Goal: Task Accomplishment & Management: Complete application form

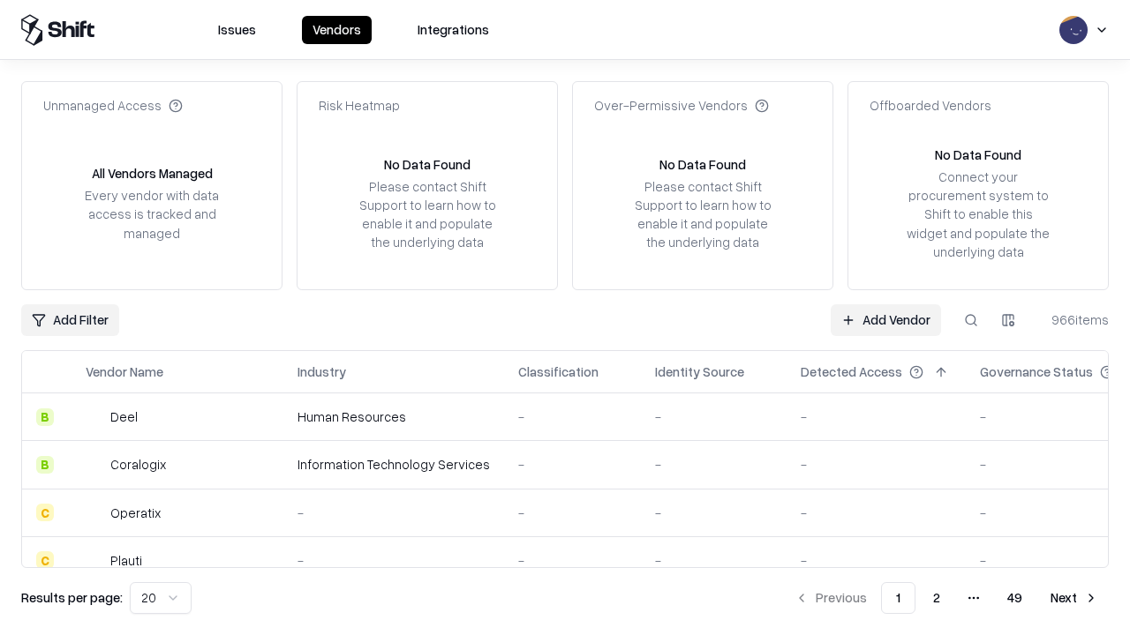
click at [885, 319] on link "Add Vendor" at bounding box center [885, 320] width 110 height 32
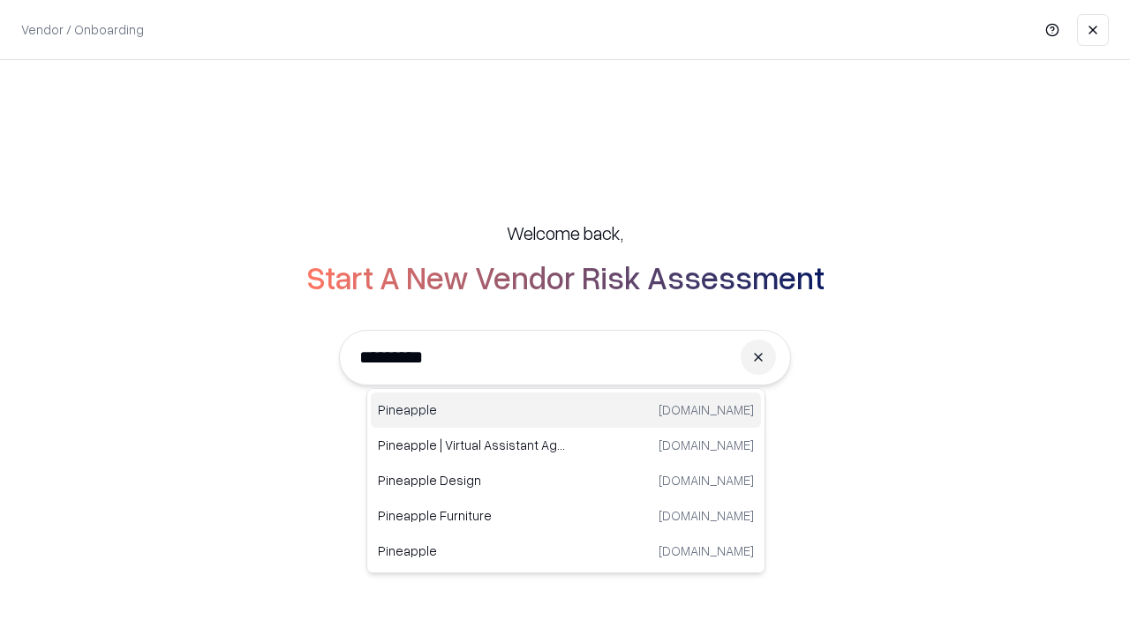
click at [566, 410] on div "Pineapple [DOMAIN_NAME]" at bounding box center [566, 410] width 390 height 35
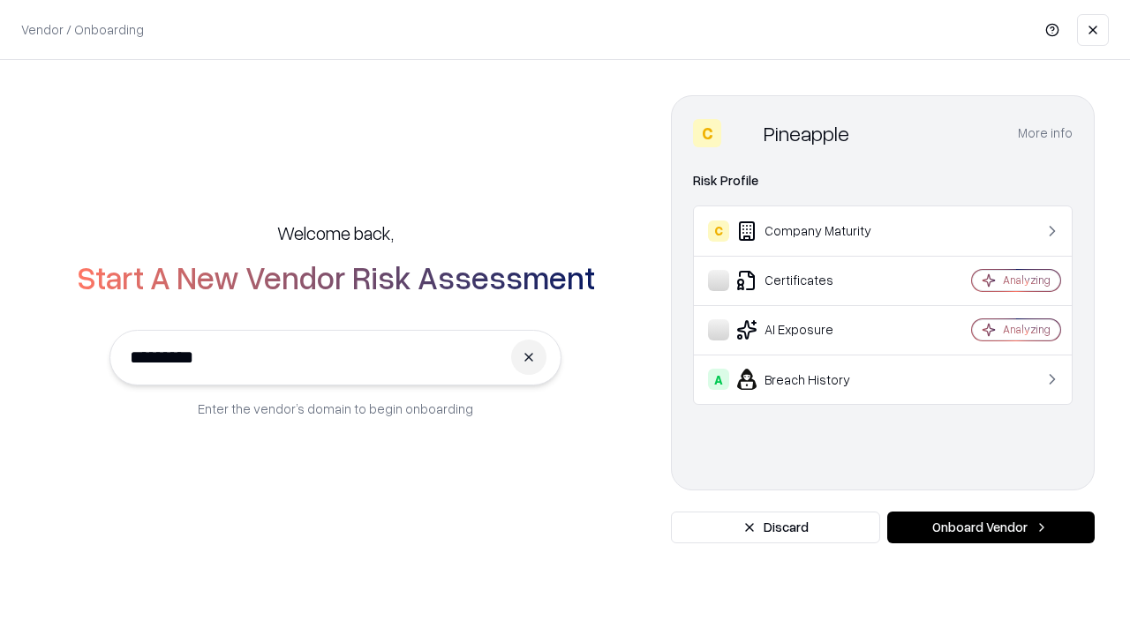
type input "*********"
click at [990, 528] on button "Onboard Vendor" at bounding box center [990, 528] width 207 height 32
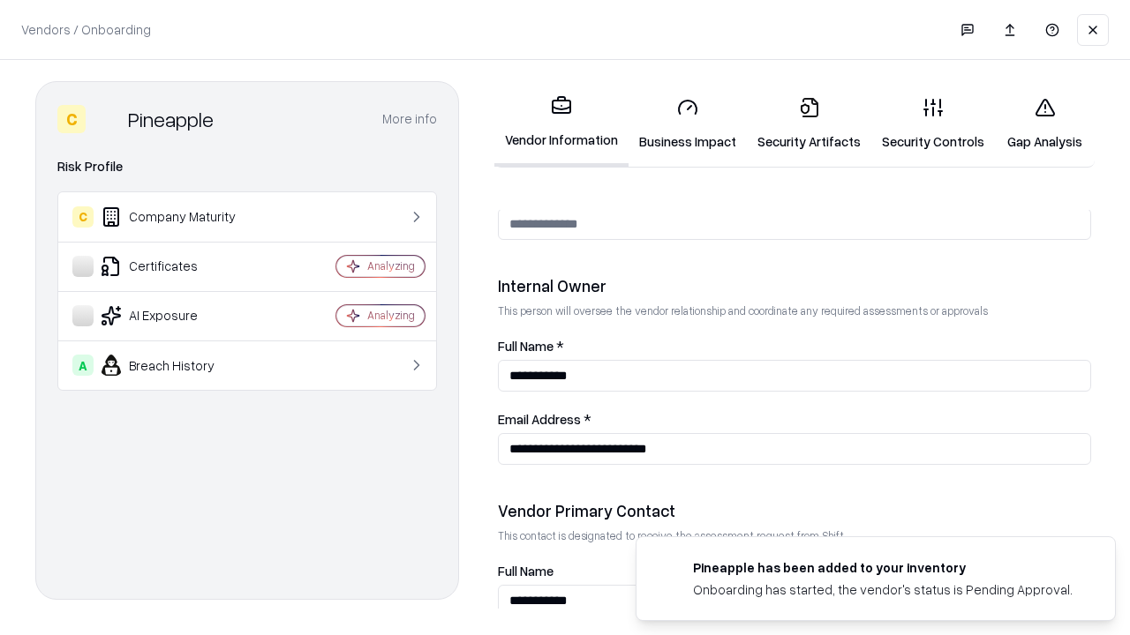
scroll to position [914, 0]
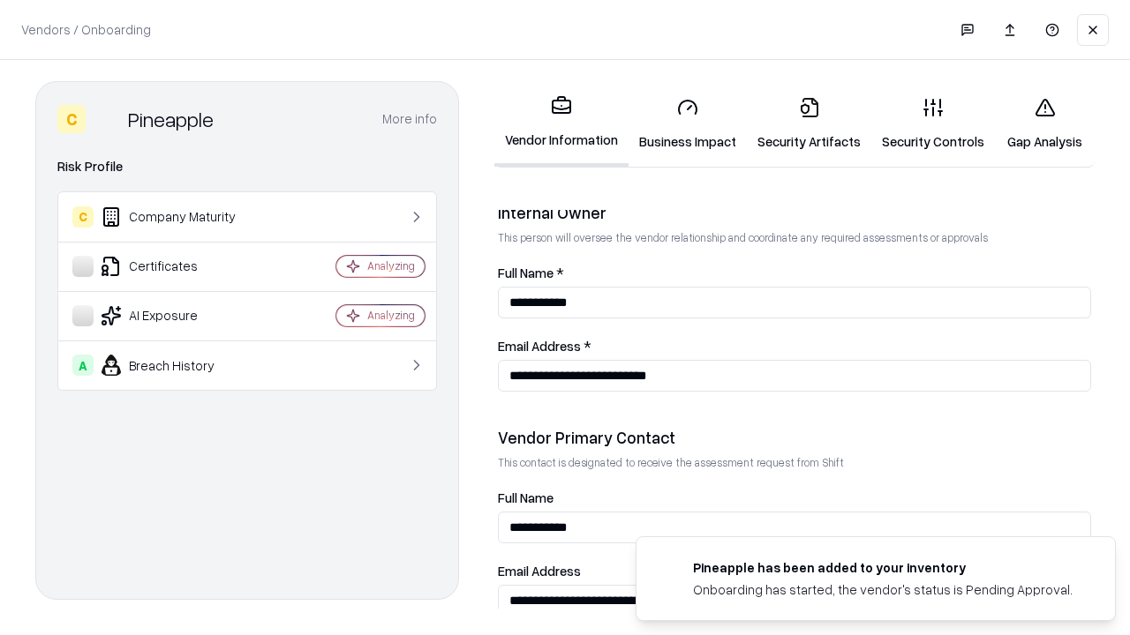
click at [687, 124] on link "Business Impact" at bounding box center [687, 124] width 118 height 82
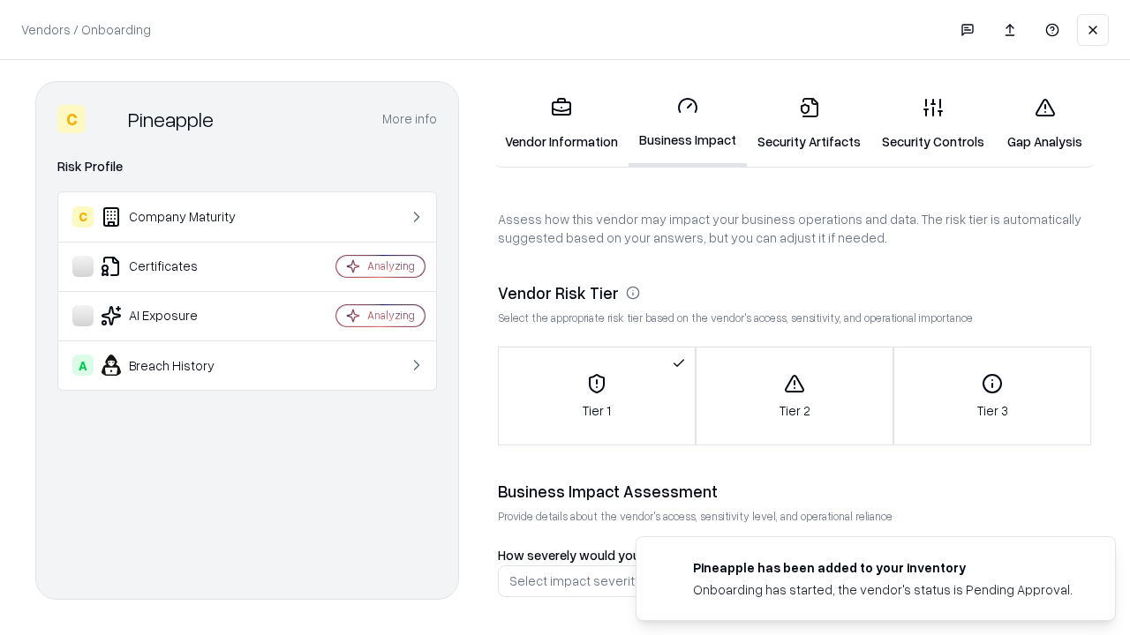
click at [808, 124] on link "Security Artifacts" at bounding box center [809, 124] width 124 height 82
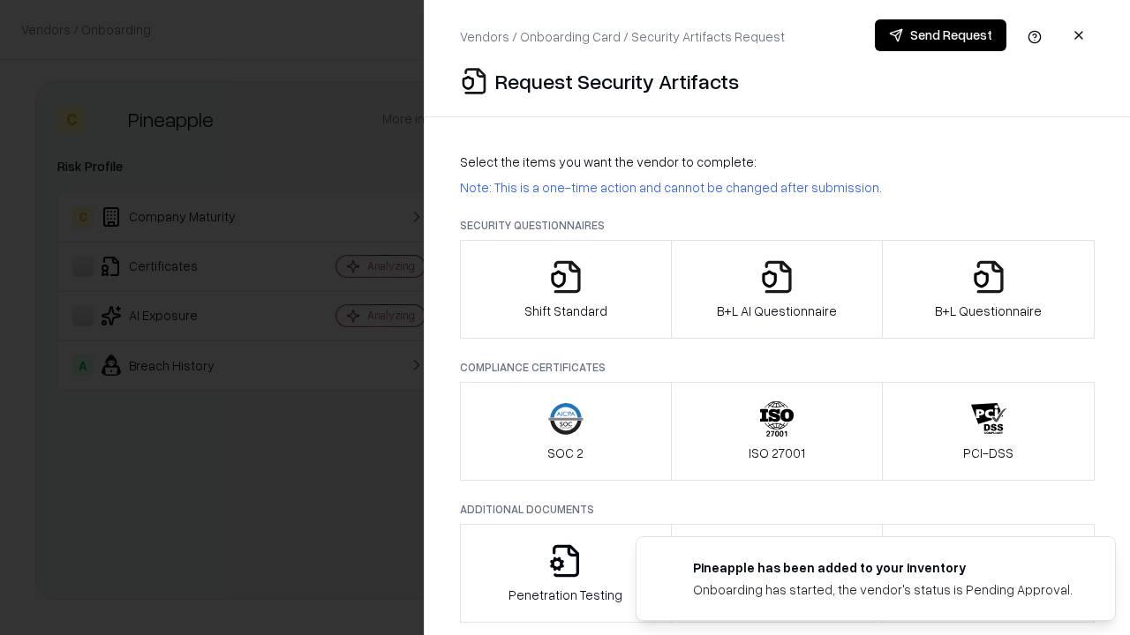
click at [565, 289] on icon "button" at bounding box center [565, 276] width 35 height 35
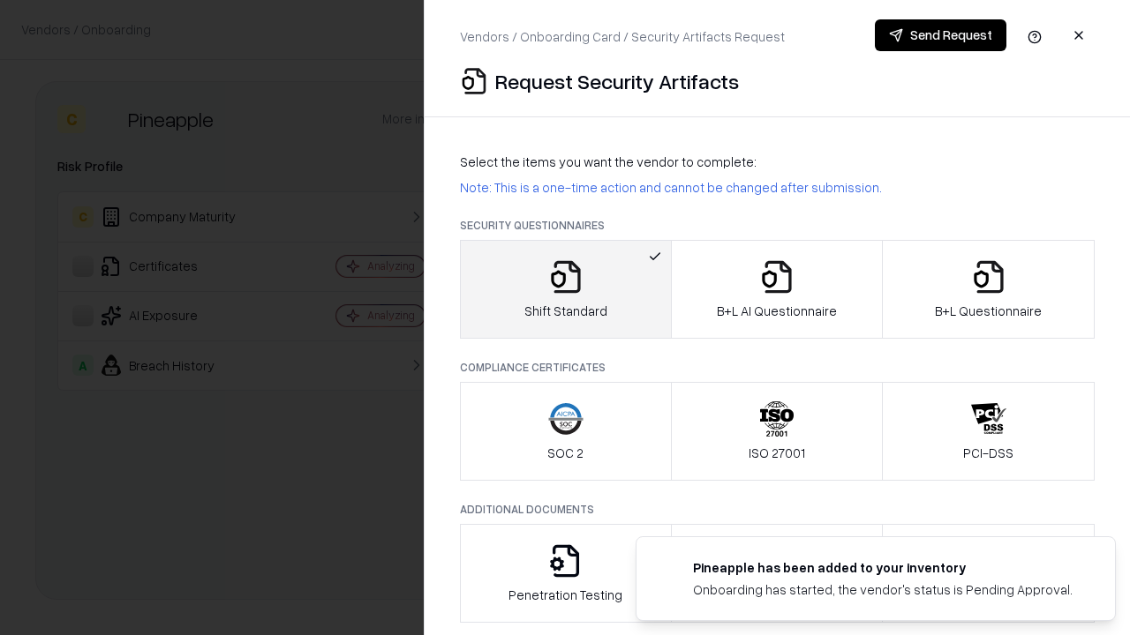
click at [940, 35] on button "Send Request" at bounding box center [939, 35] width 131 height 32
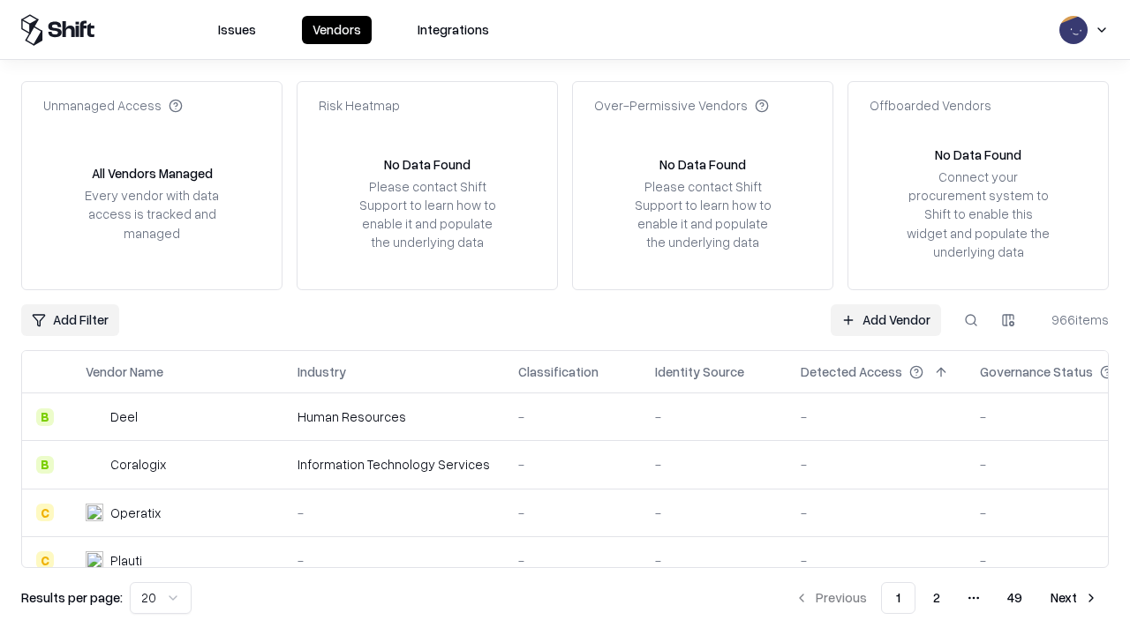
click at [971, 319] on button at bounding box center [971, 320] width 32 height 32
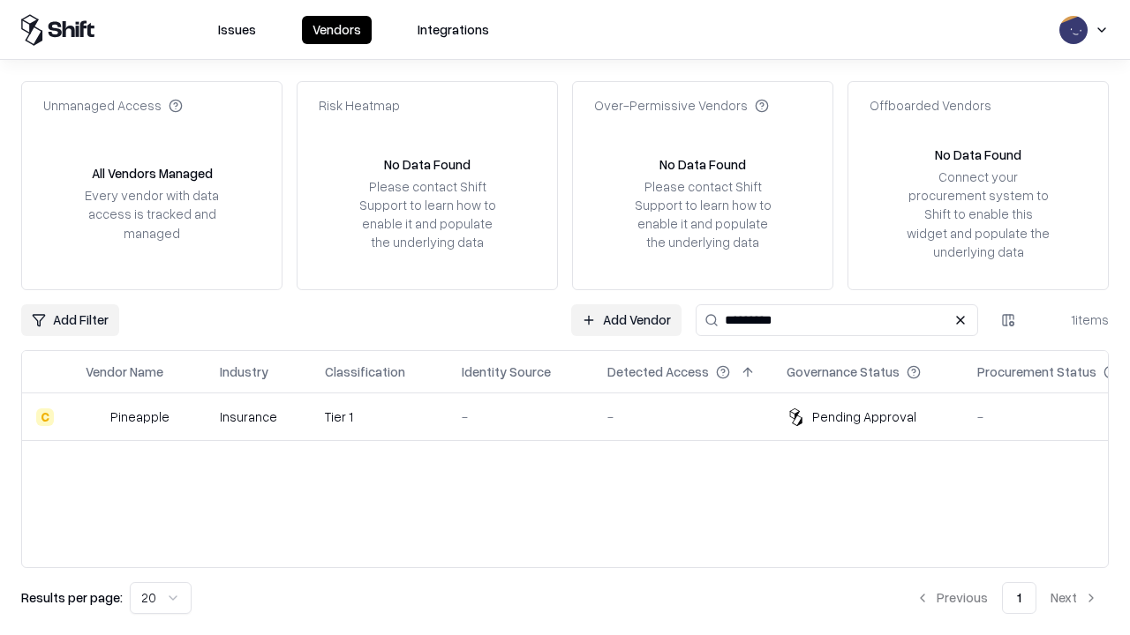
type input "*********"
click at [575, 417] on div "-" at bounding box center [520, 417] width 117 height 19
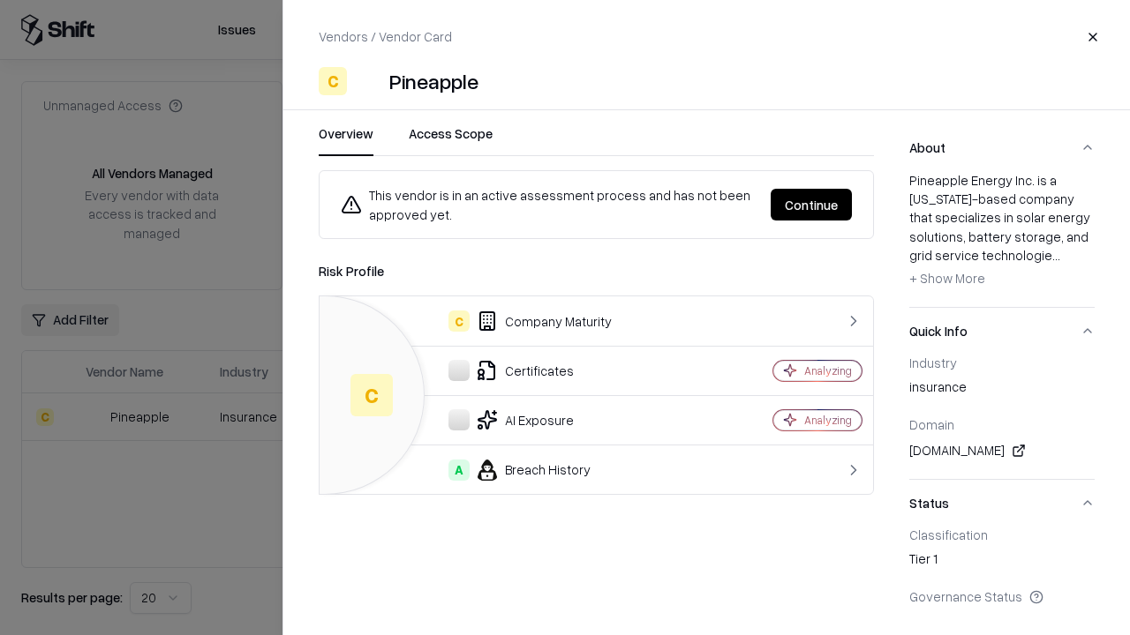
click at [811, 205] on button "Continue" at bounding box center [810, 205] width 81 height 32
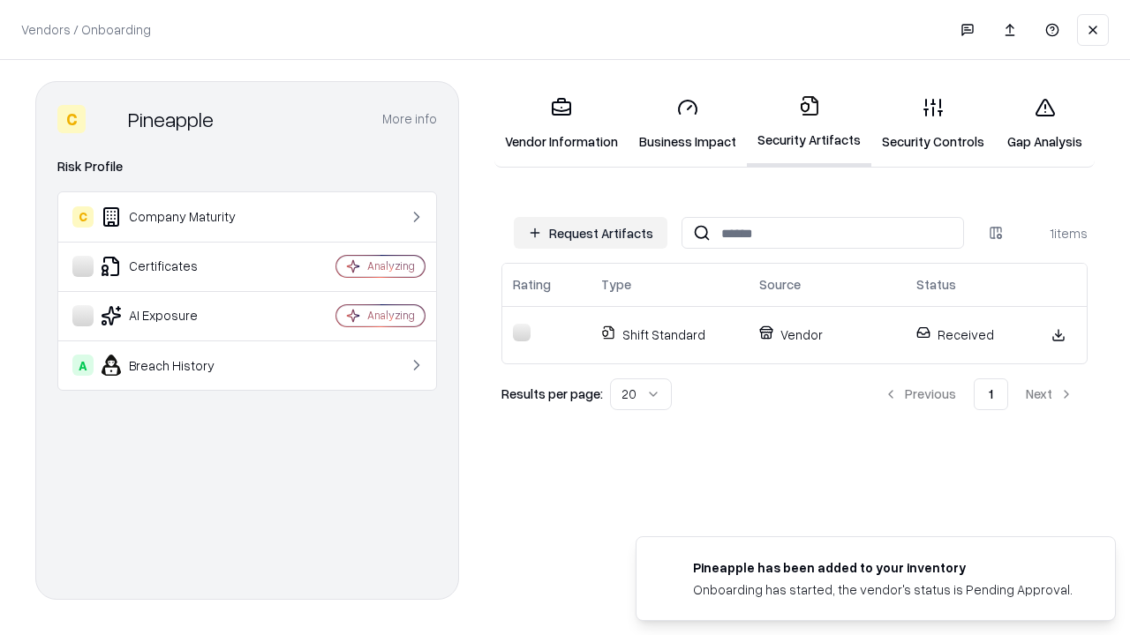
click at [1044, 124] on link "Gap Analysis" at bounding box center [1044, 124] width 100 height 82
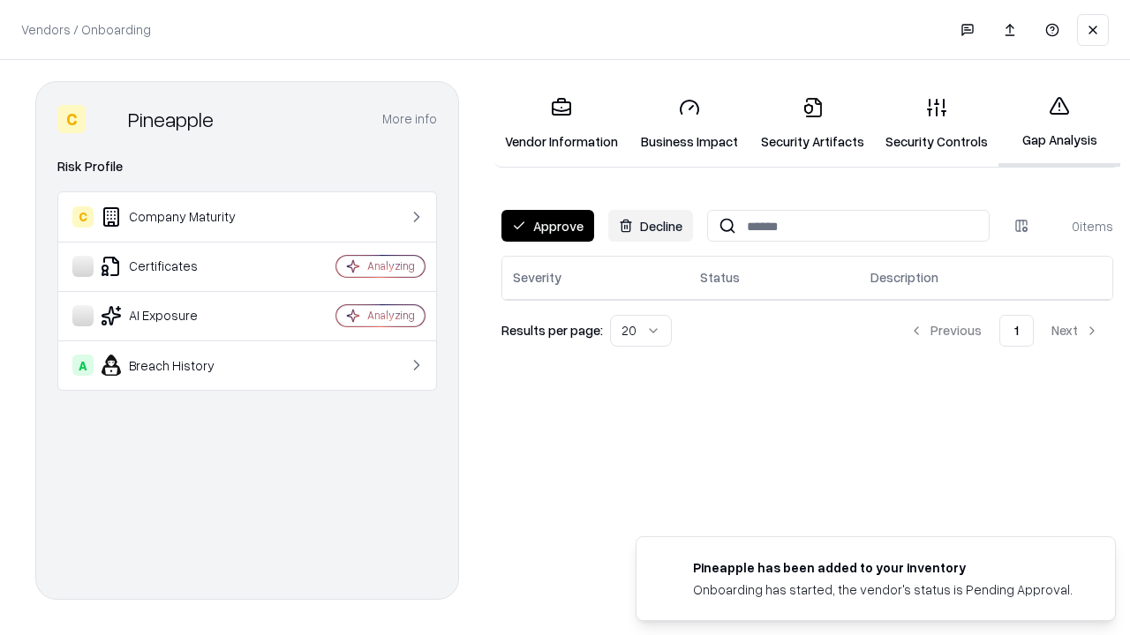
click at [547, 226] on button "Approve" at bounding box center [547, 226] width 93 height 32
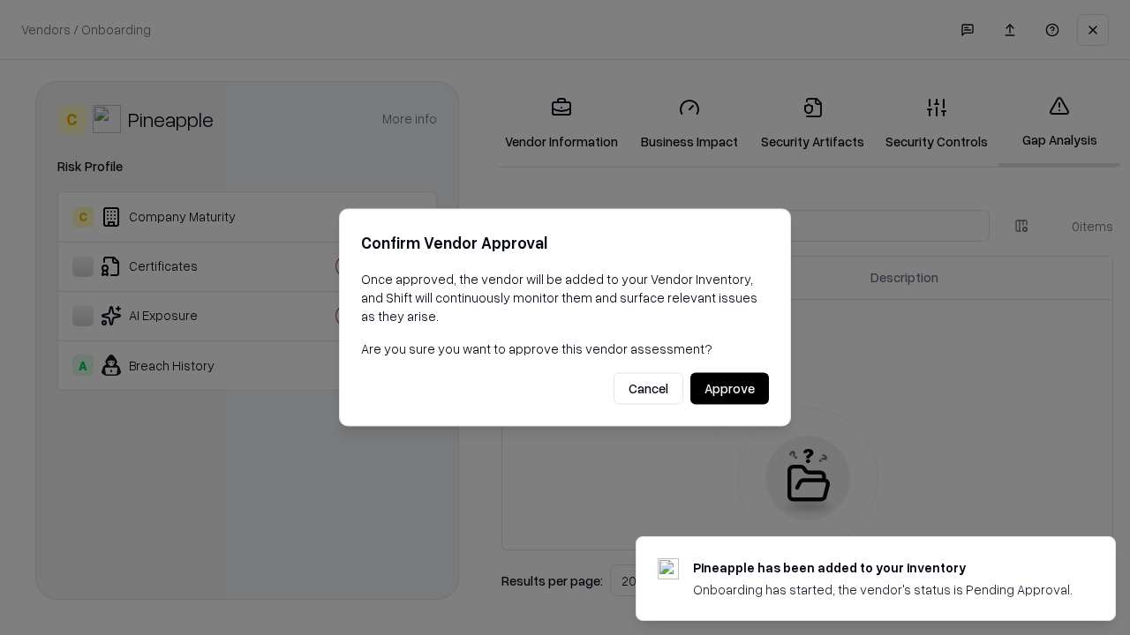
click at [729, 388] on button "Approve" at bounding box center [729, 389] width 79 height 32
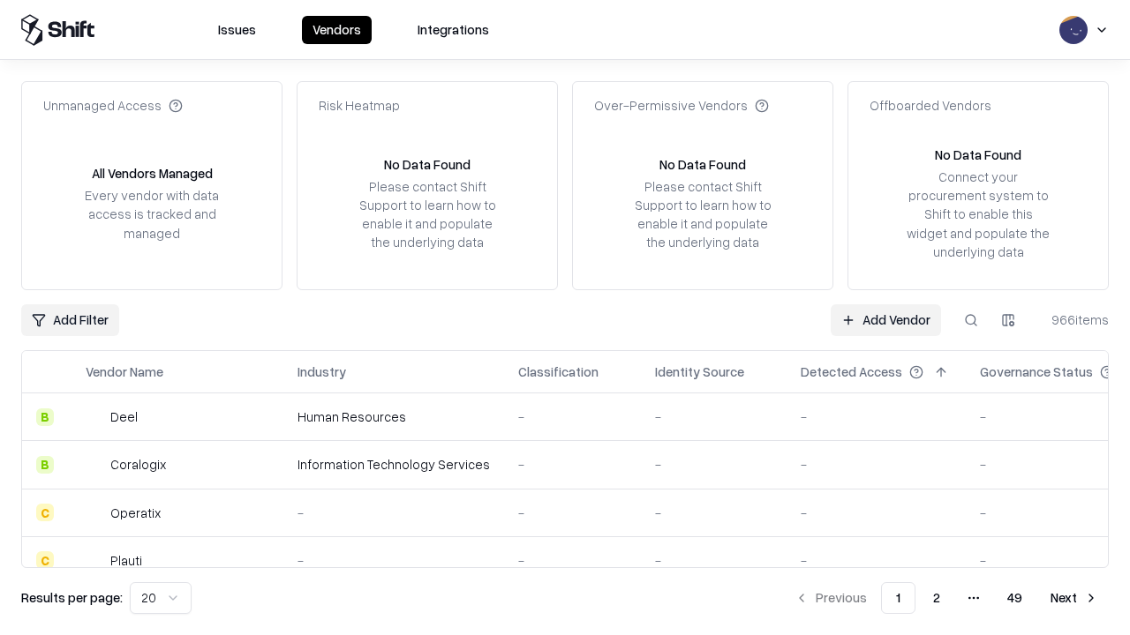
type input "*********"
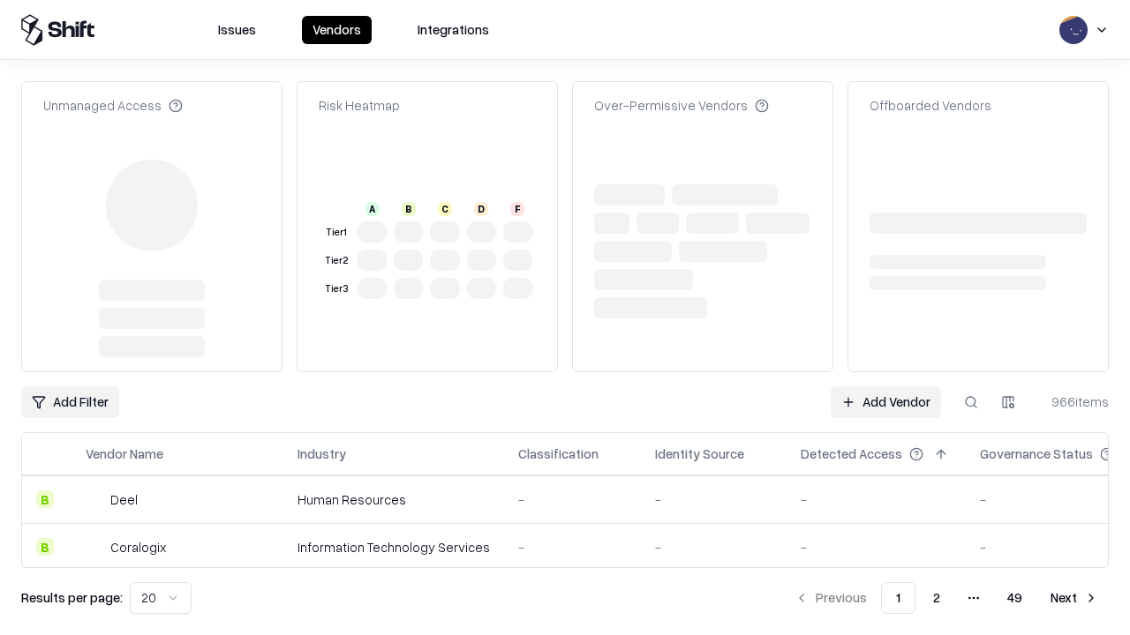
click at [885, 387] on link "Add Vendor" at bounding box center [885, 403] width 110 height 32
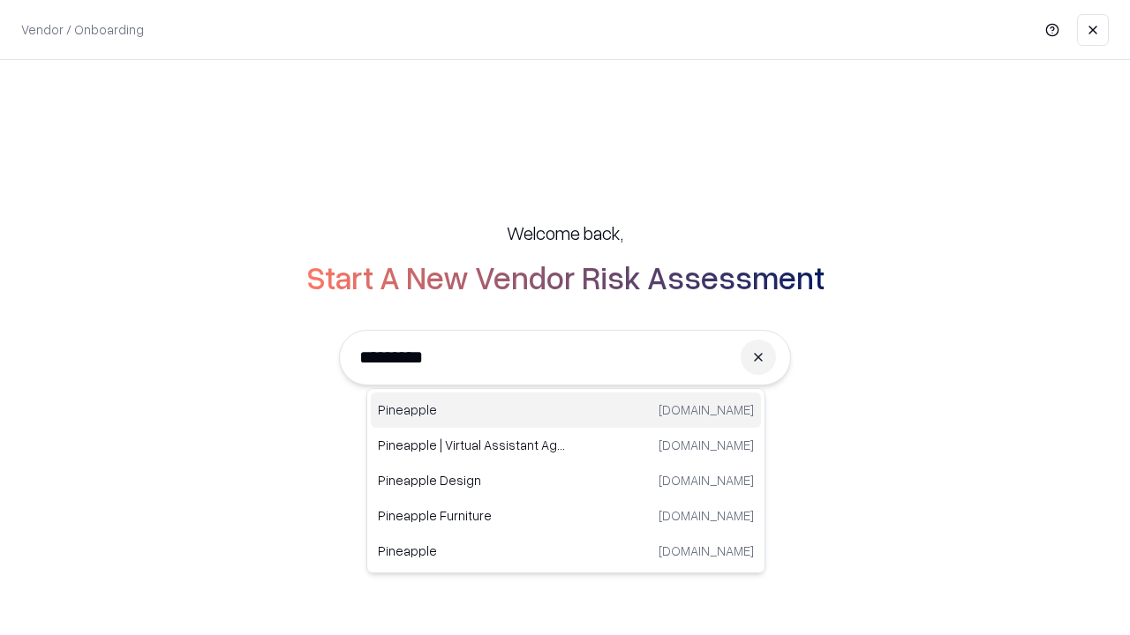
click at [566, 410] on div "Pineapple [DOMAIN_NAME]" at bounding box center [566, 410] width 390 height 35
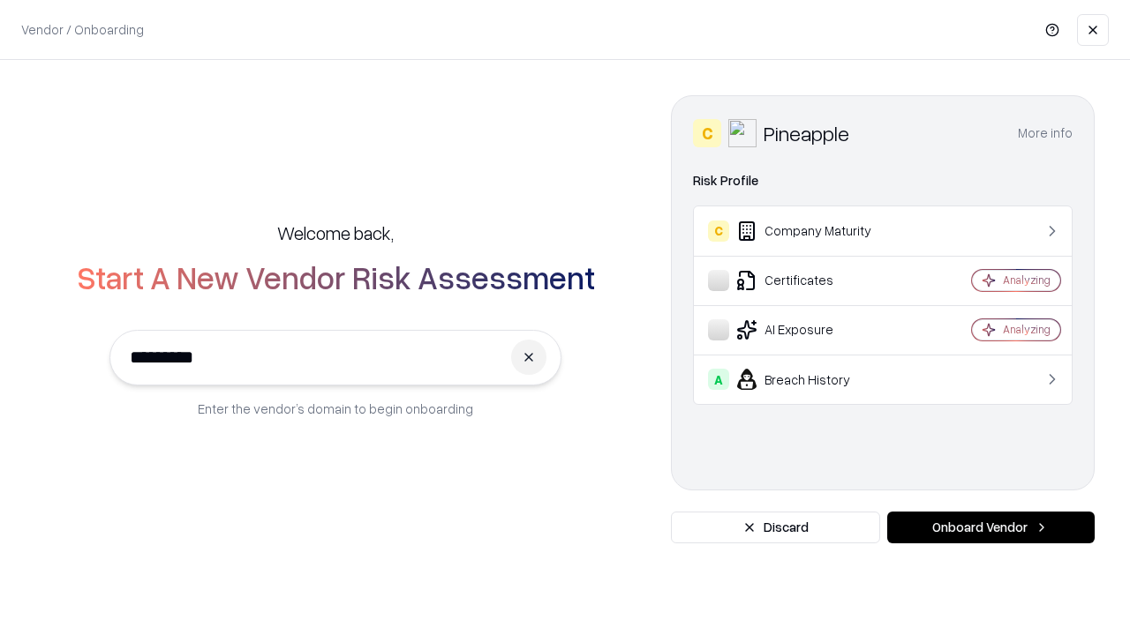
type input "*********"
click at [990, 528] on button "Onboard Vendor" at bounding box center [990, 528] width 207 height 32
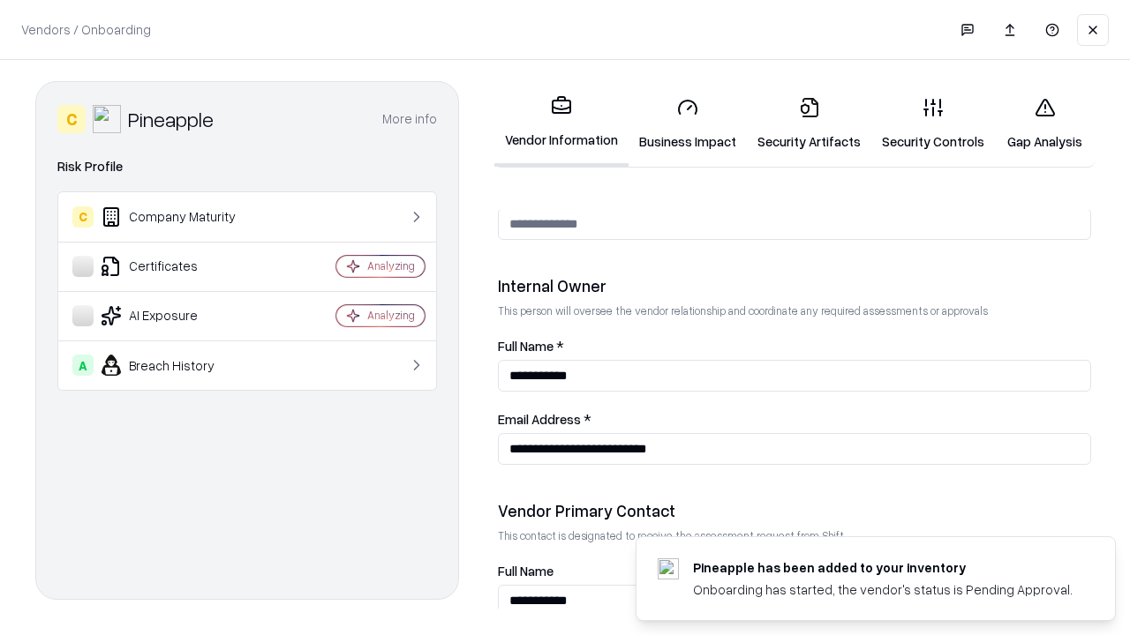
scroll to position [914, 0]
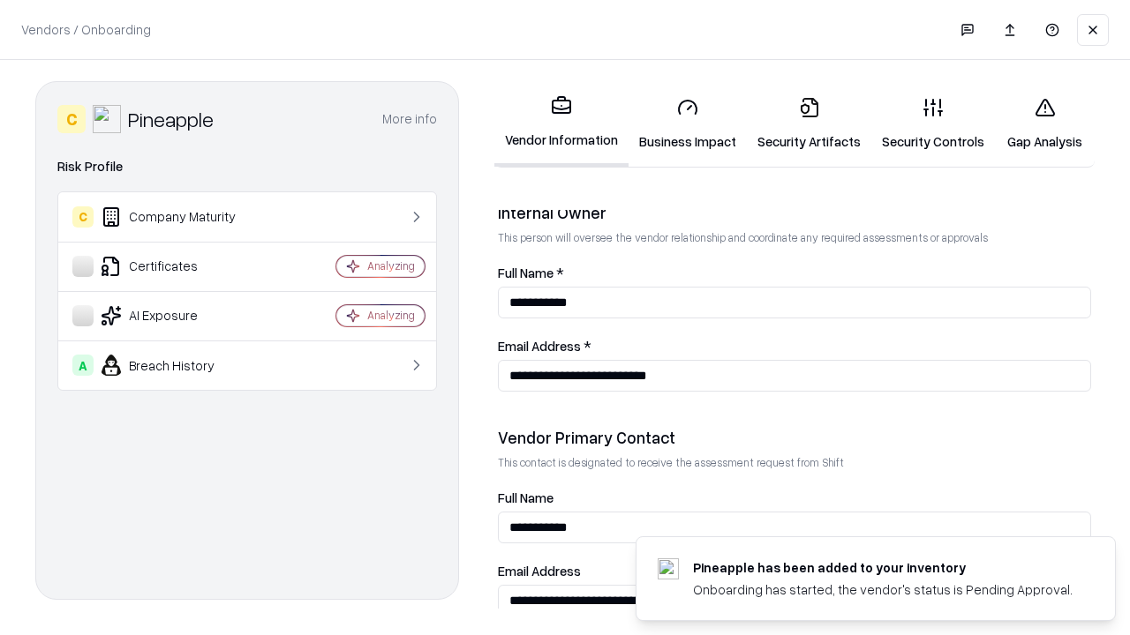
click at [1044, 124] on link "Gap Analysis" at bounding box center [1044, 124] width 100 height 82
